Goal: Task Accomplishment & Management: Manage account settings

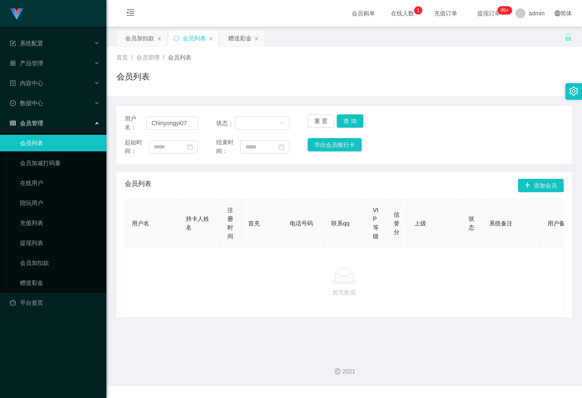
click at [193, 125] on input "Chinyongyi07" at bounding box center [172, 122] width 52 height 13
click at [349, 121] on button "查 询" at bounding box center [350, 120] width 27 height 13
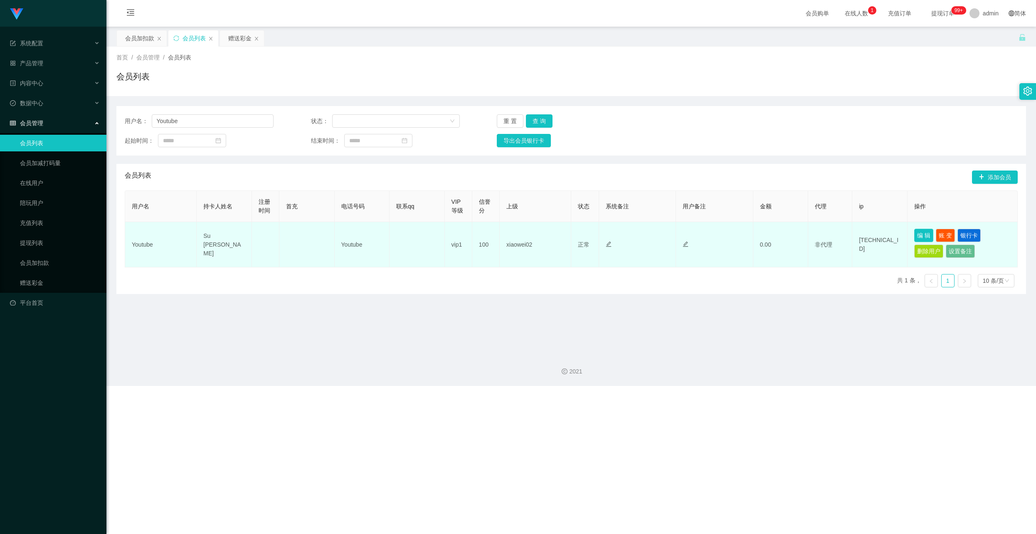
click at [582, 231] on button "编 辑" at bounding box center [923, 235] width 19 height 13
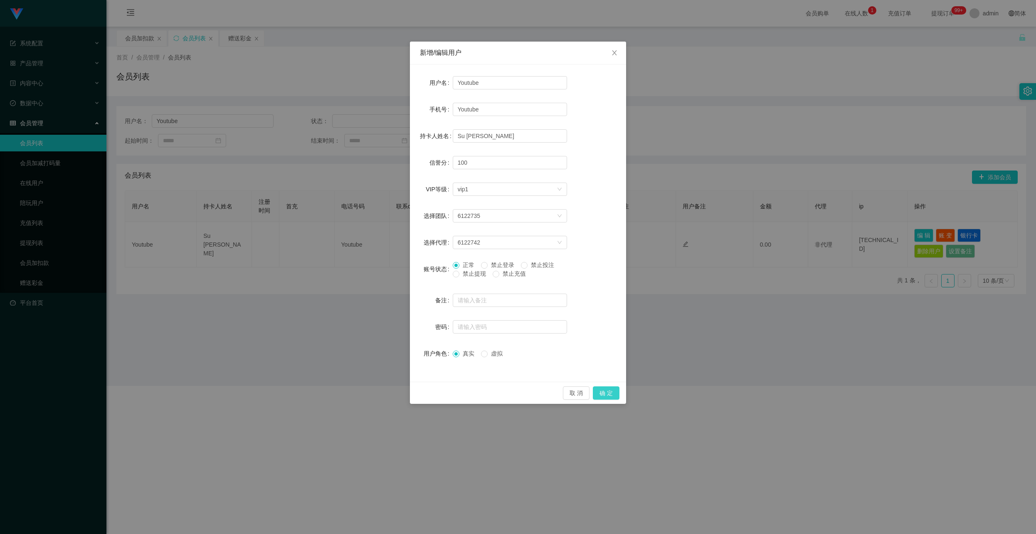
click at [582, 397] on button "确 定" at bounding box center [606, 392] width 27 height 13
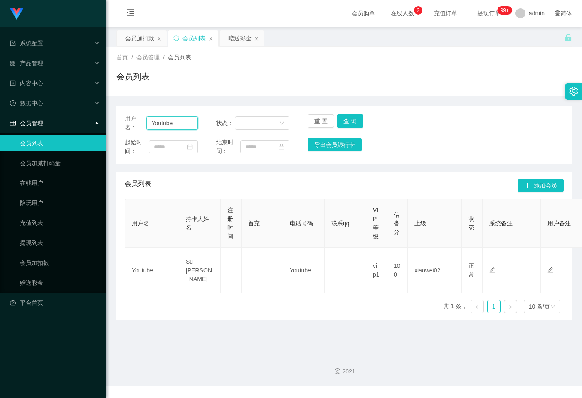
click at [182, 121] on input "Youtube" at bounding box center [172, 122] width 52 height 13
paste input "5741"
type input "5741"
click at [350, 121] on button "查 询" at bounding box center [350, 120] width 27 height 13
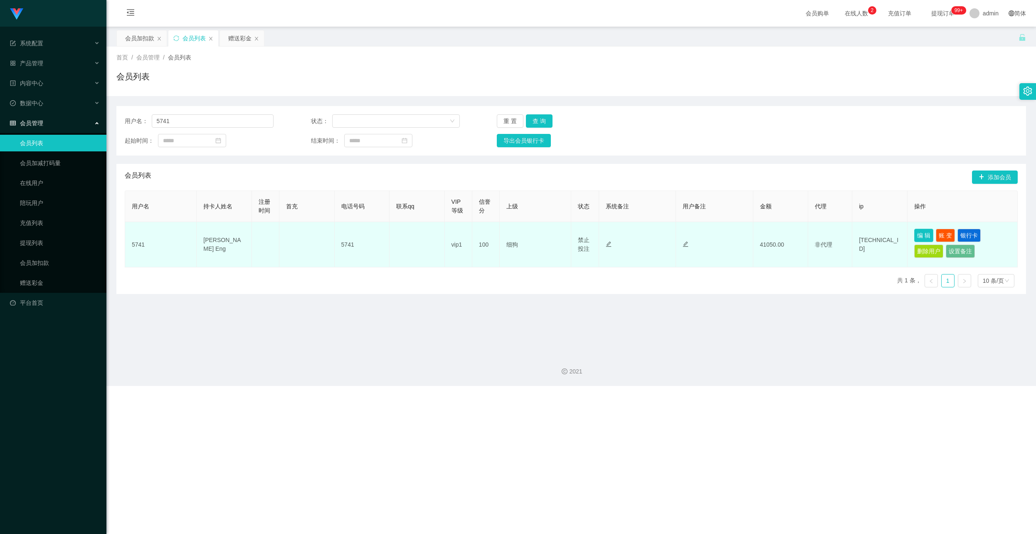
click at [582, 233] on button "编 辑" at bounding box center [923, 235] width 19 height 13
type input "5741"
type input "[PERSON_NAME] Eng"
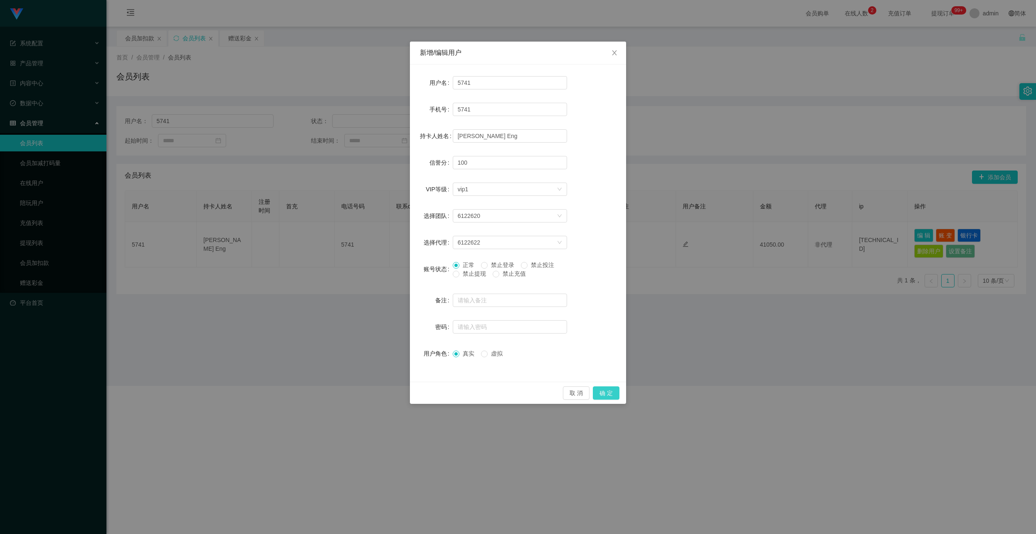
click at [582, 387] on button "确 定" at bounding box center [606, 392] width 27 height 13
